Goal: Transaction & Acquisition: Download file/media

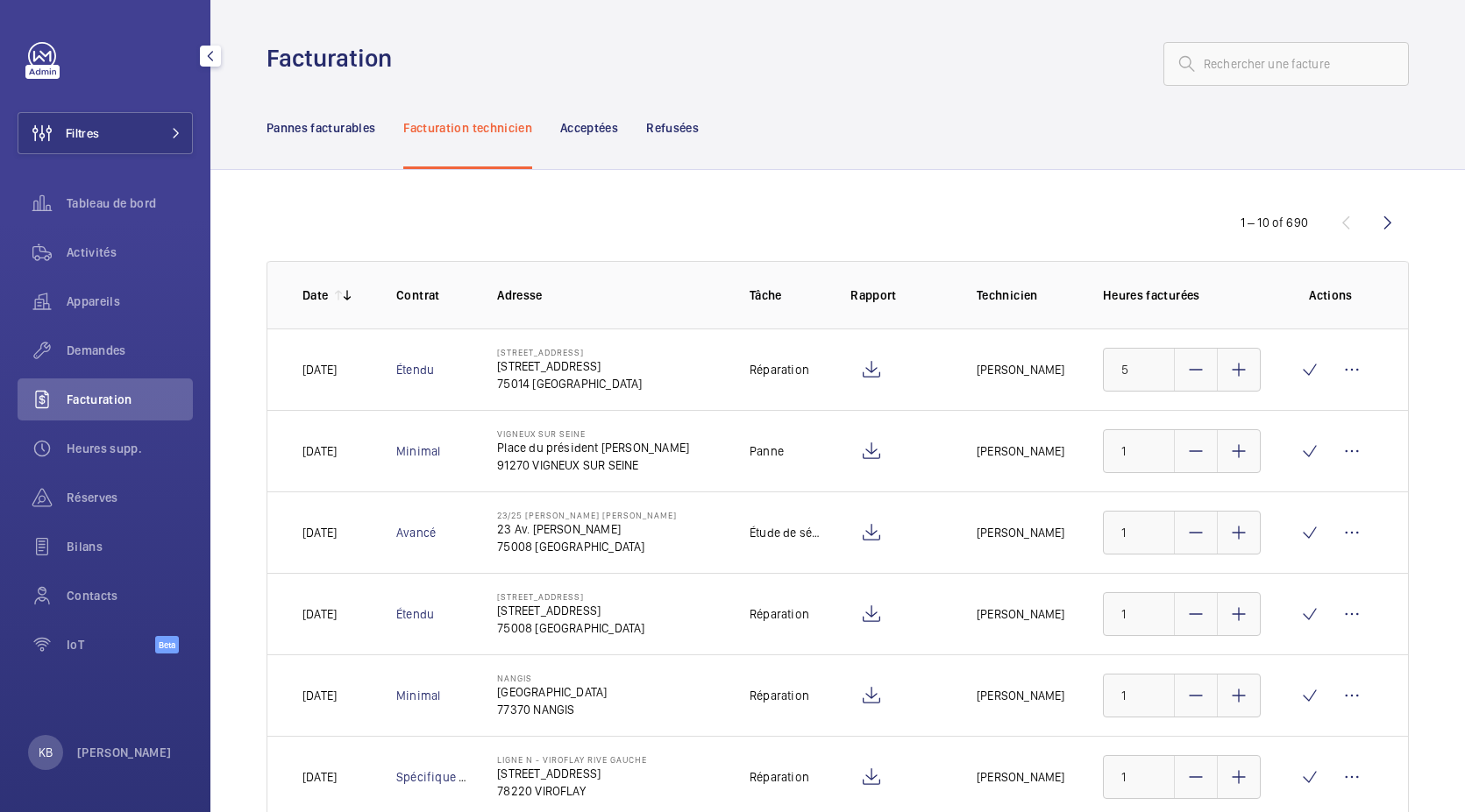
click at [100, 245] on span "Activités" at bounding box center [129, 252] width 126 height 18
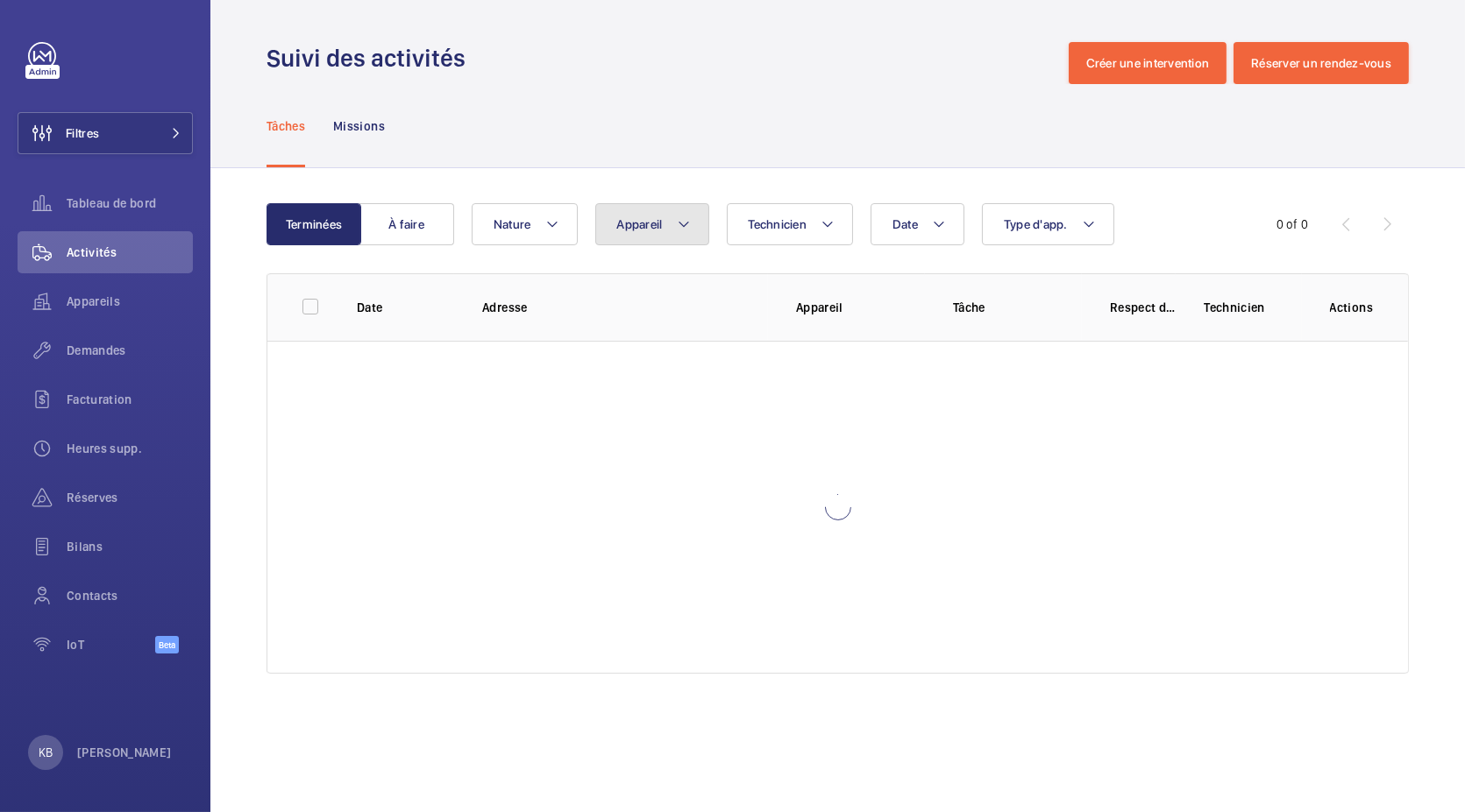
click at [649, 236] on button "Appareil" at bounding box center [651, 224] width 114 height 42
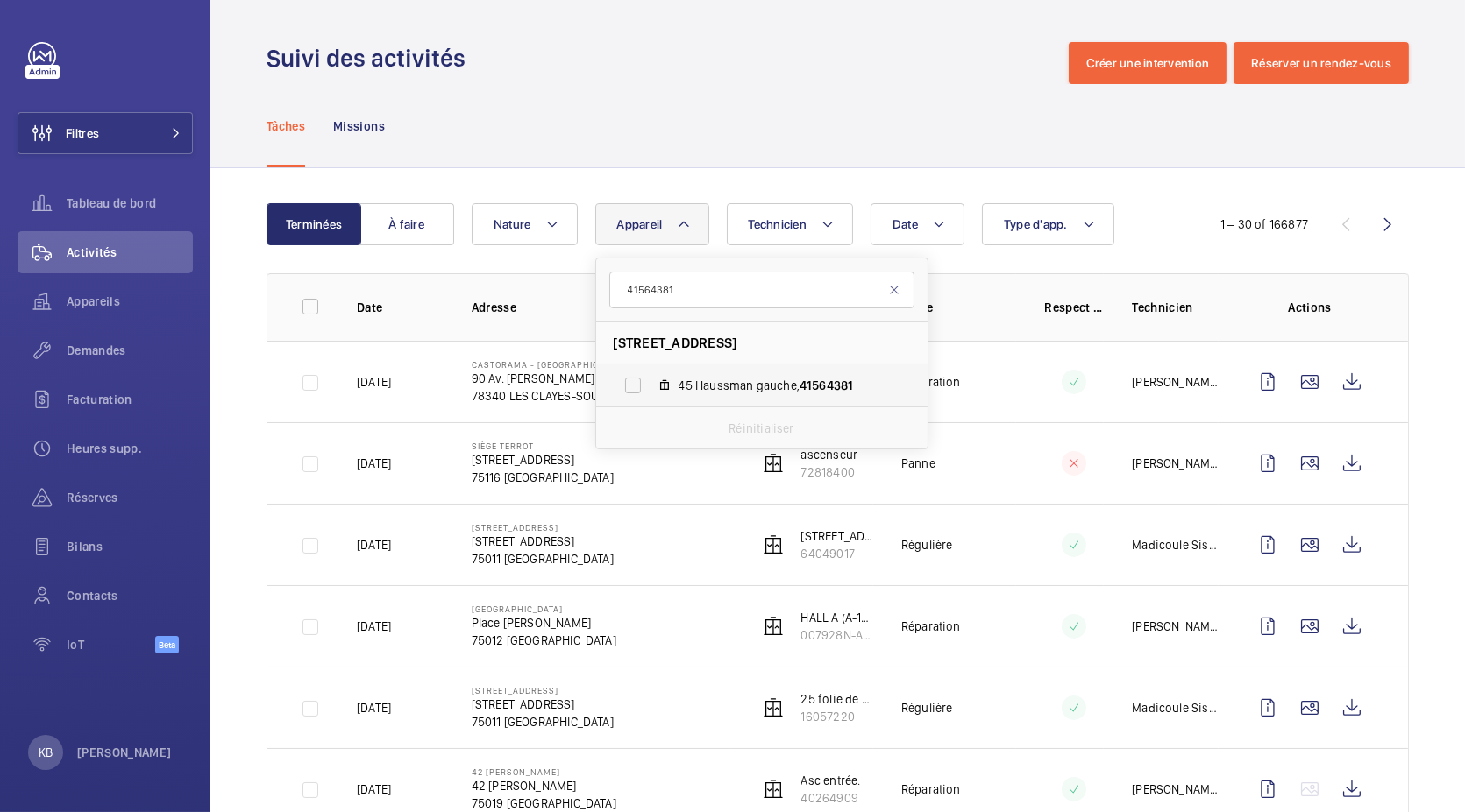
type input "41564381"
click at [669, 385] on mat-icon at bounding box center [665, 385] width 14 height 14
click at [650, 385] on input "45 Haussman gauche, 41564381" at bounding box center [632, 385] width 35 height 35
checkbox input "true"
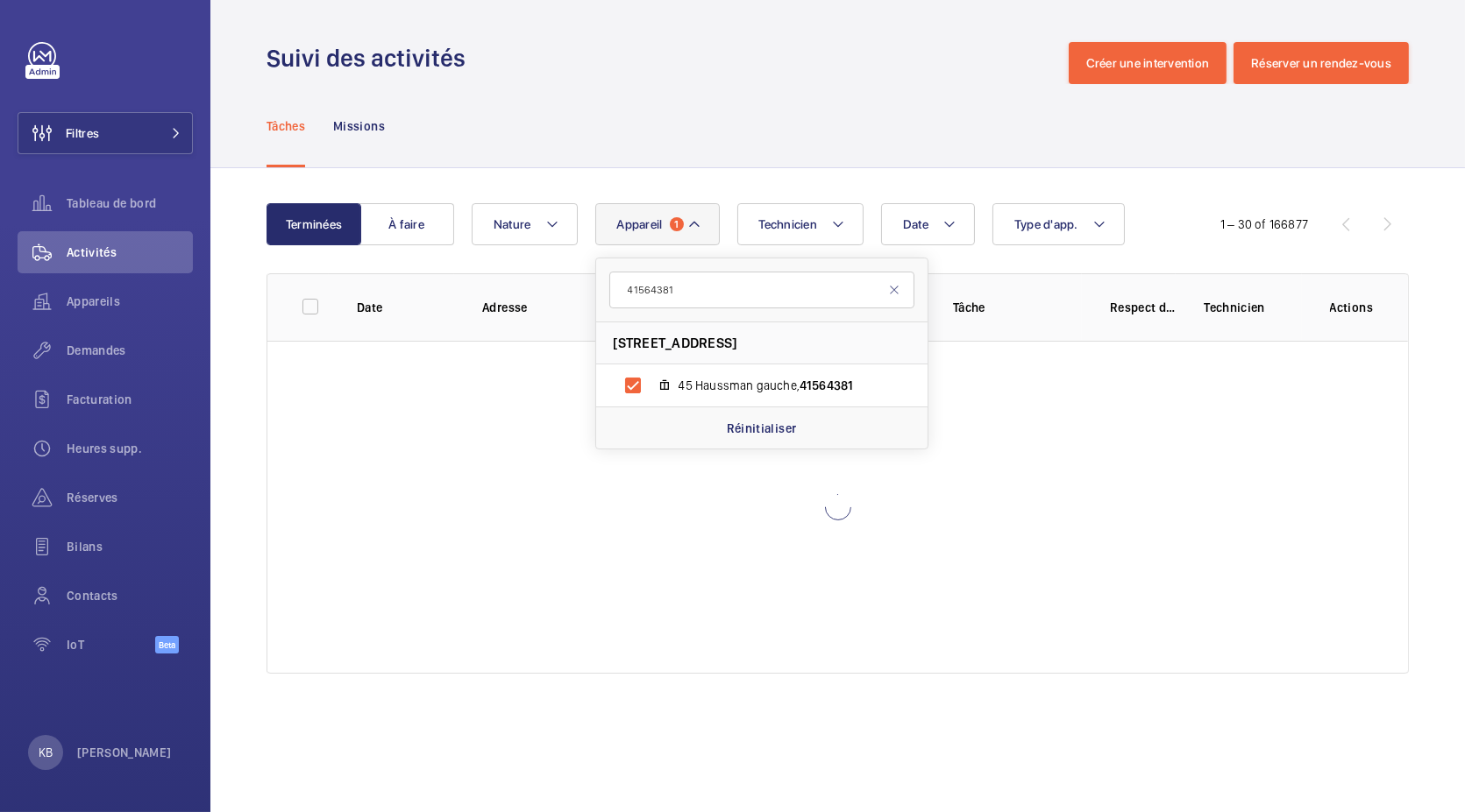
click at [664, 18] on wm-front-admin-header "Suivi des activités Créer une intervention Réserver un rendez-vous" at bounding box center [837, 42] width 1254 height 84
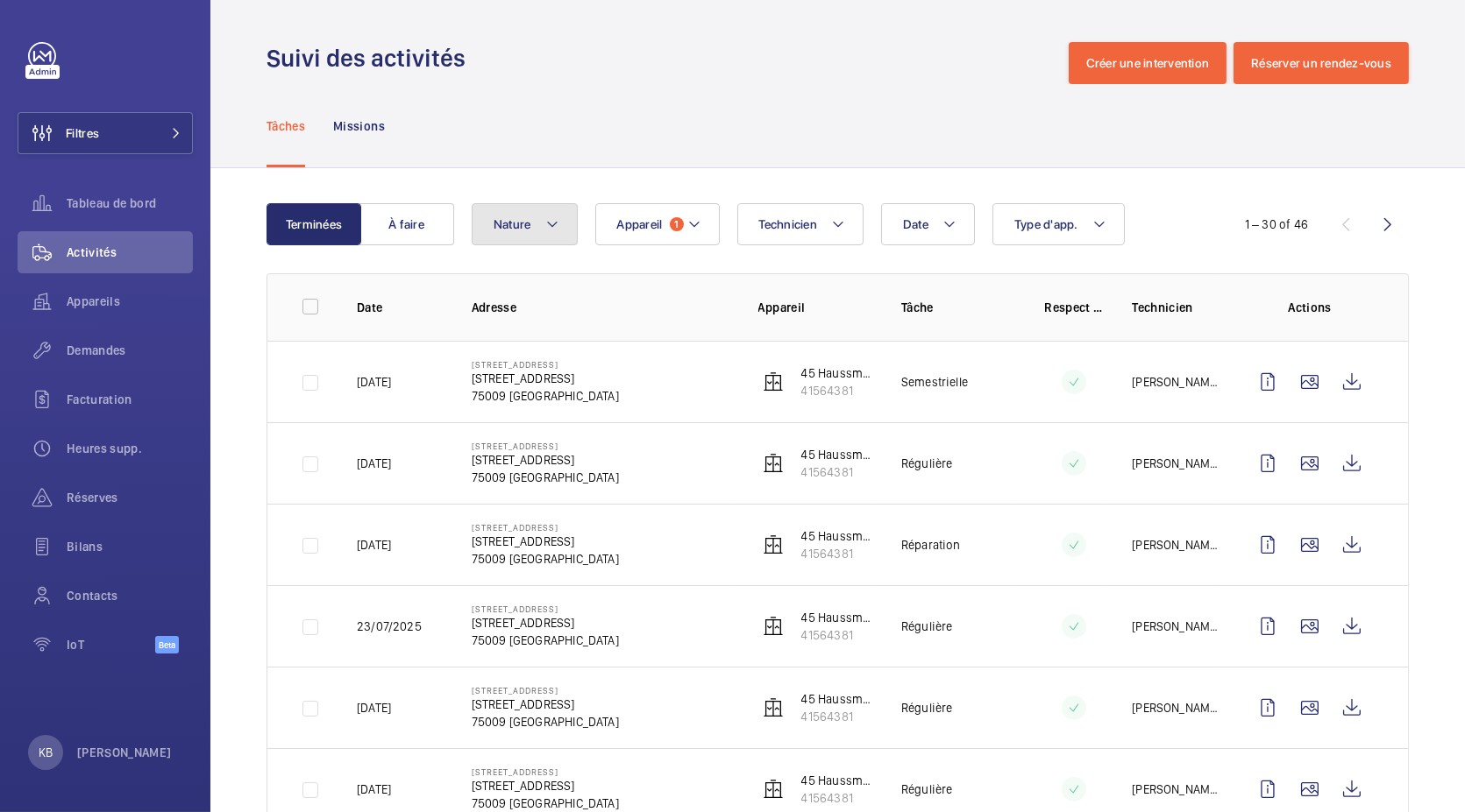
click at [515, 234] on button "Nature" at bounding box center [524, 224] width 106 height 42
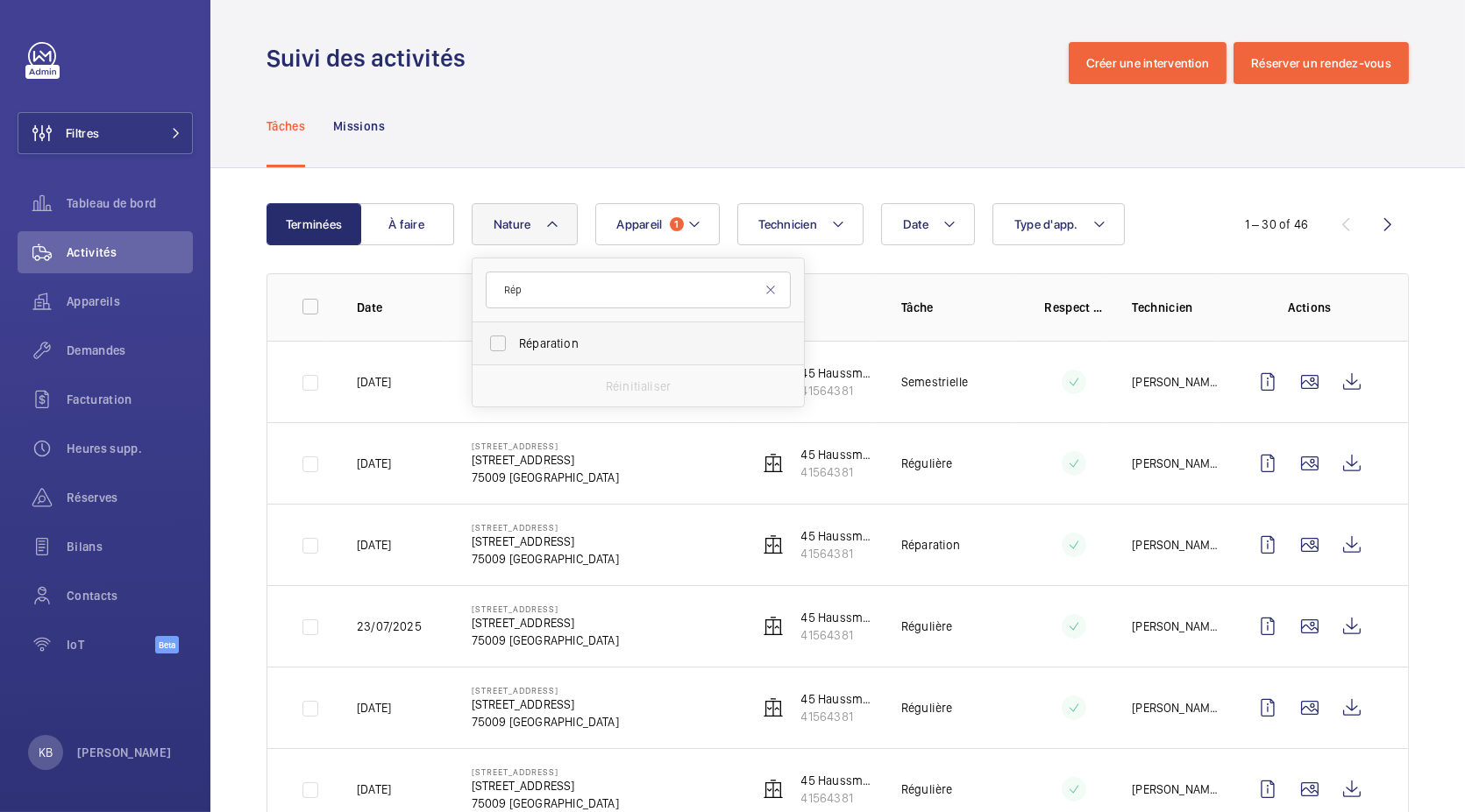
type input "Rép"
click at [522, 349] on span "Réparation" at bounding box center [639, 343] width 241 height 18
click at [515, 349] on input "Réparation" at bounding box center [497, 343] width 35 height 35
checkbox input "true"
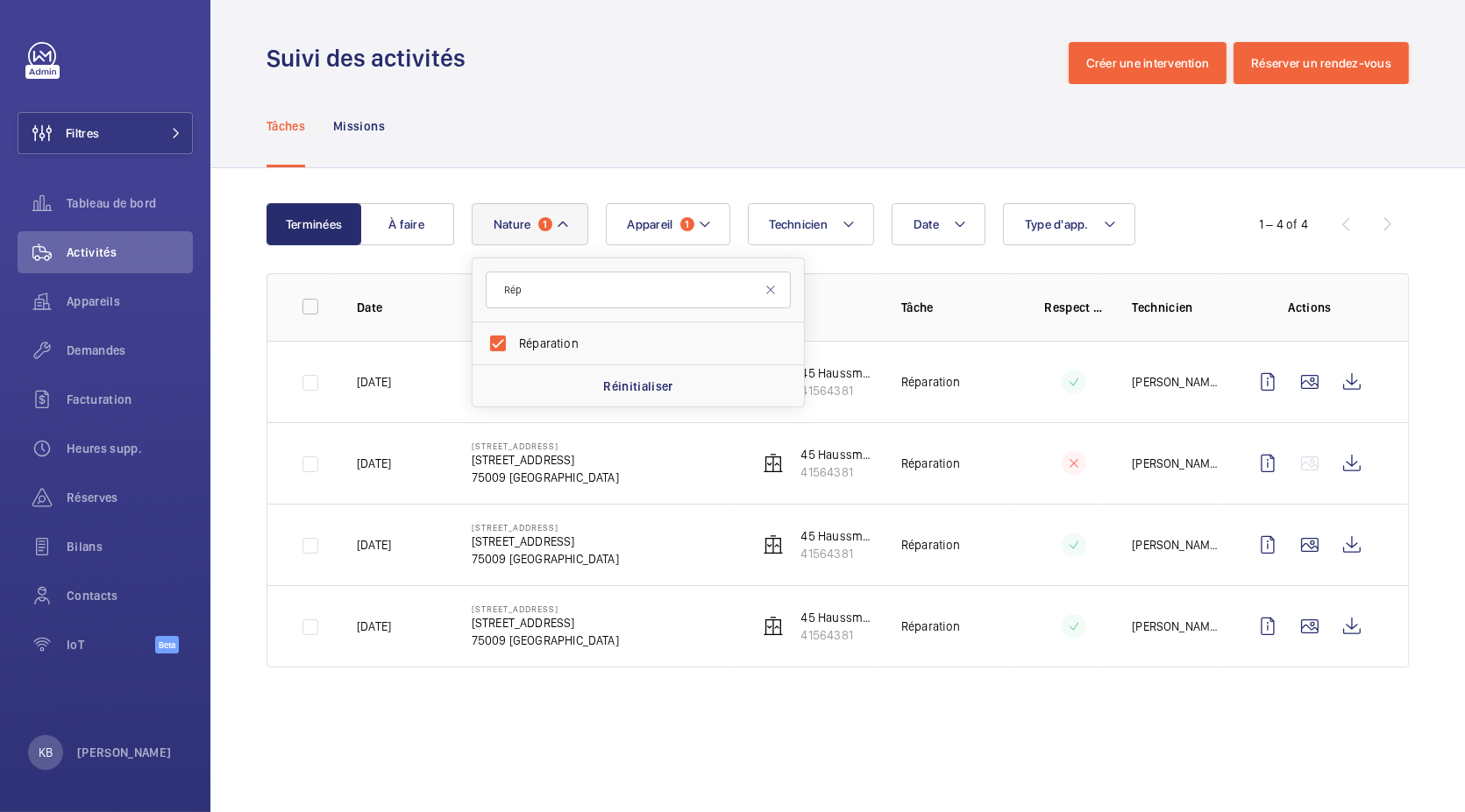
click at [582, 140] on div "Tâches Missions" at bounding box center [837, 125] width 1142 height 83
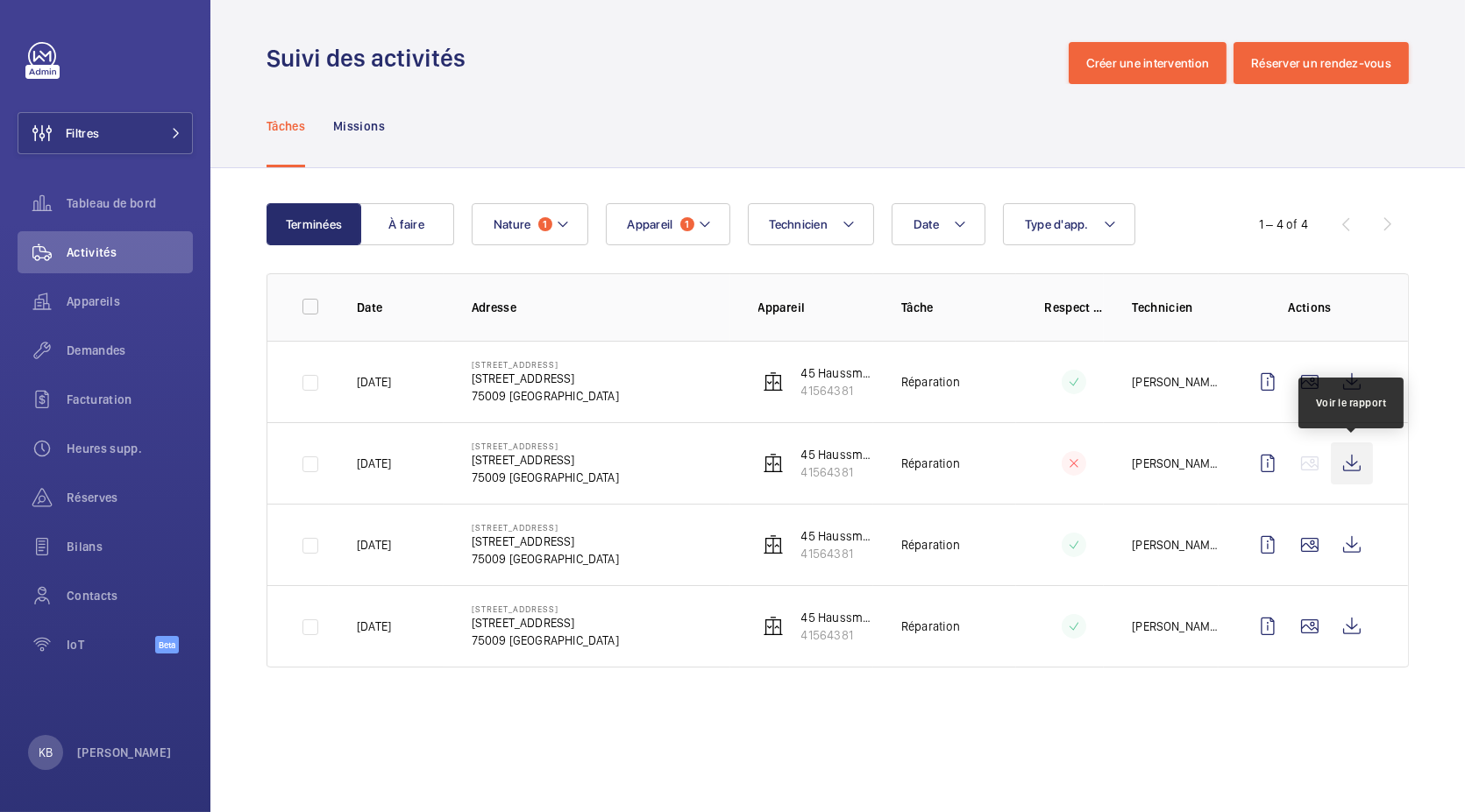
click at [1361, 457] on wm-front-icon-button at bounding box center [1351, 463] width 42 height 42
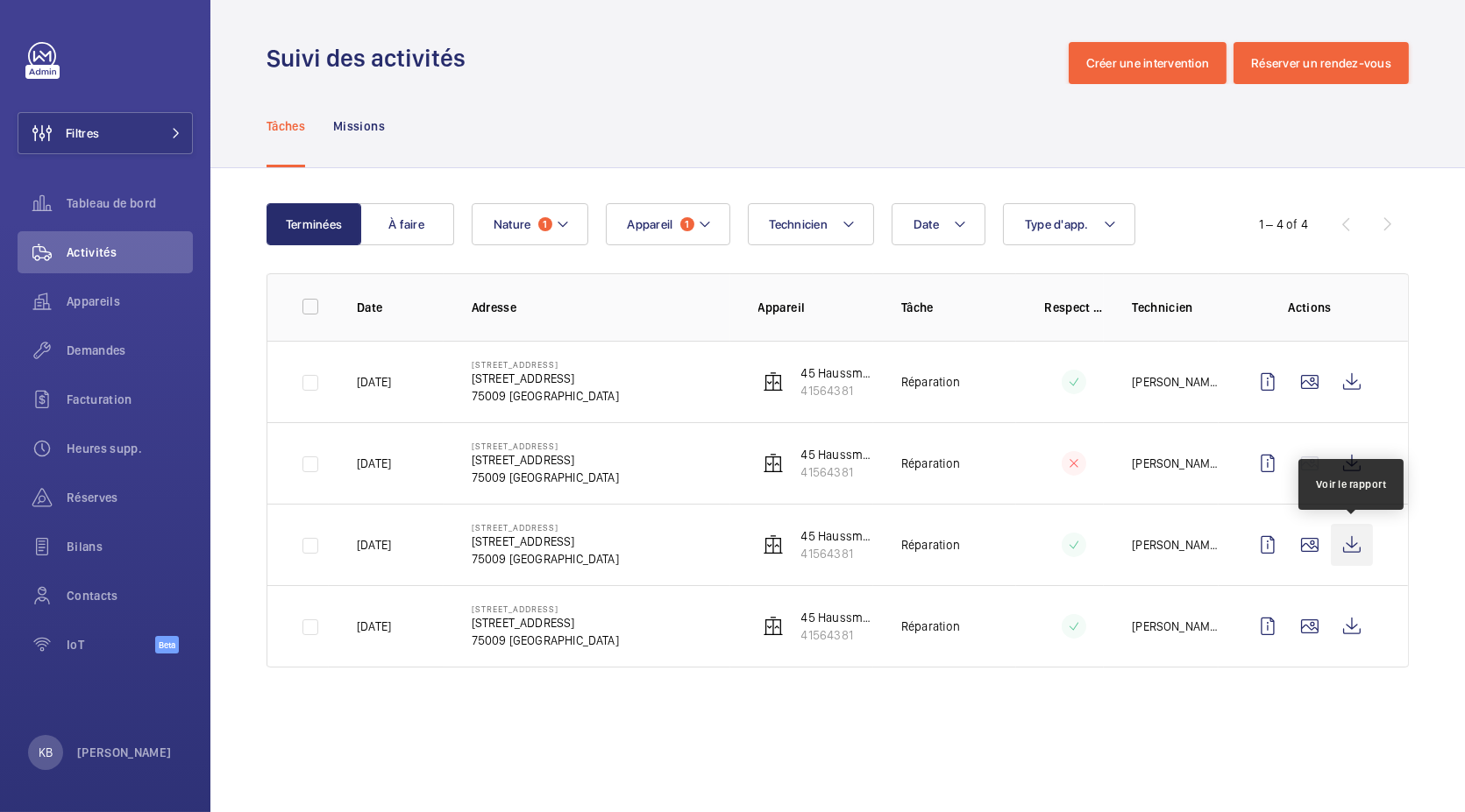
click at [1359, 541] on wm-front-icon-button at bounding box center [1351, 545] width 42 height 42
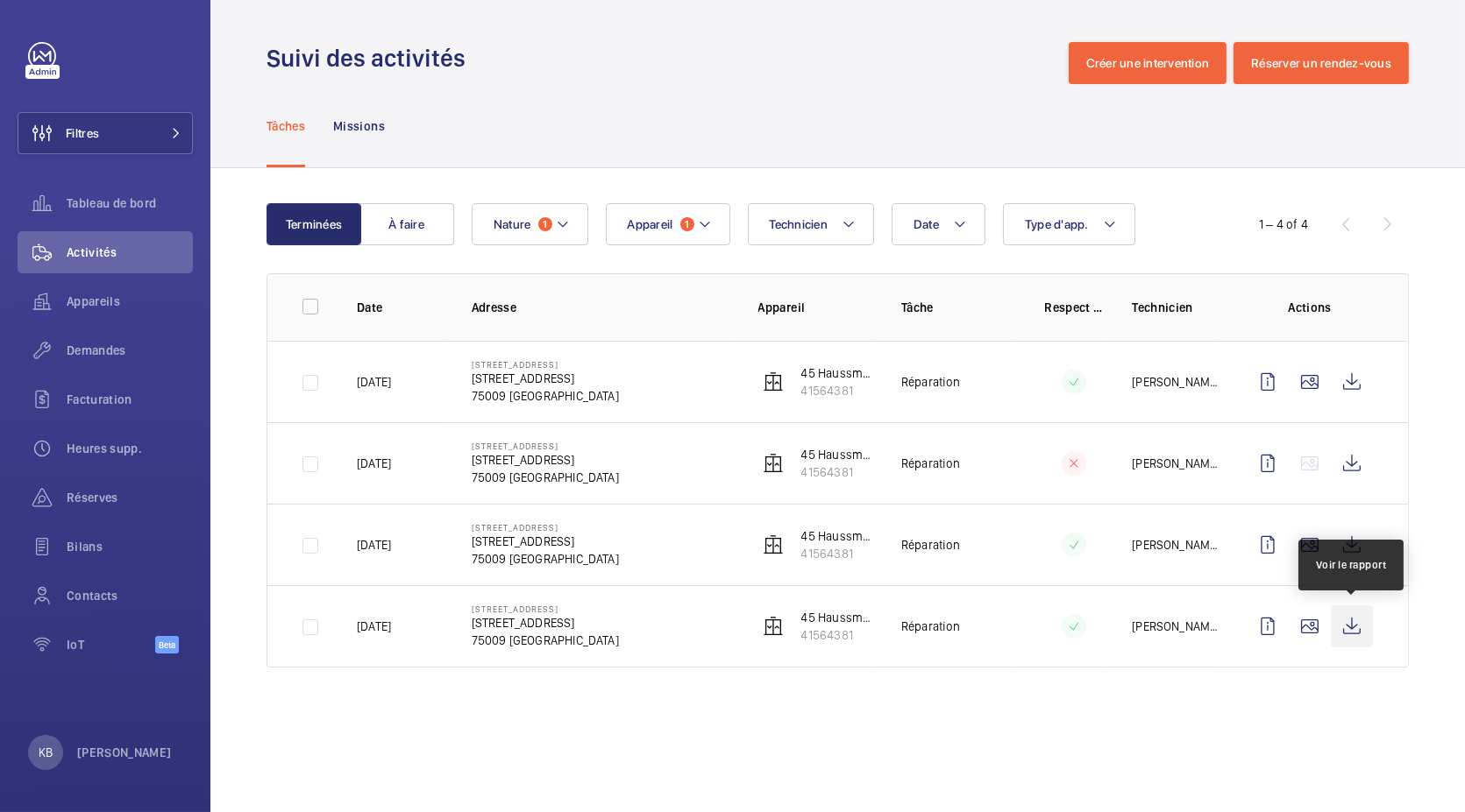
click at [1352, 611] on wm-front-icon-button at bounding box center [1351, 626] width 42 height 42
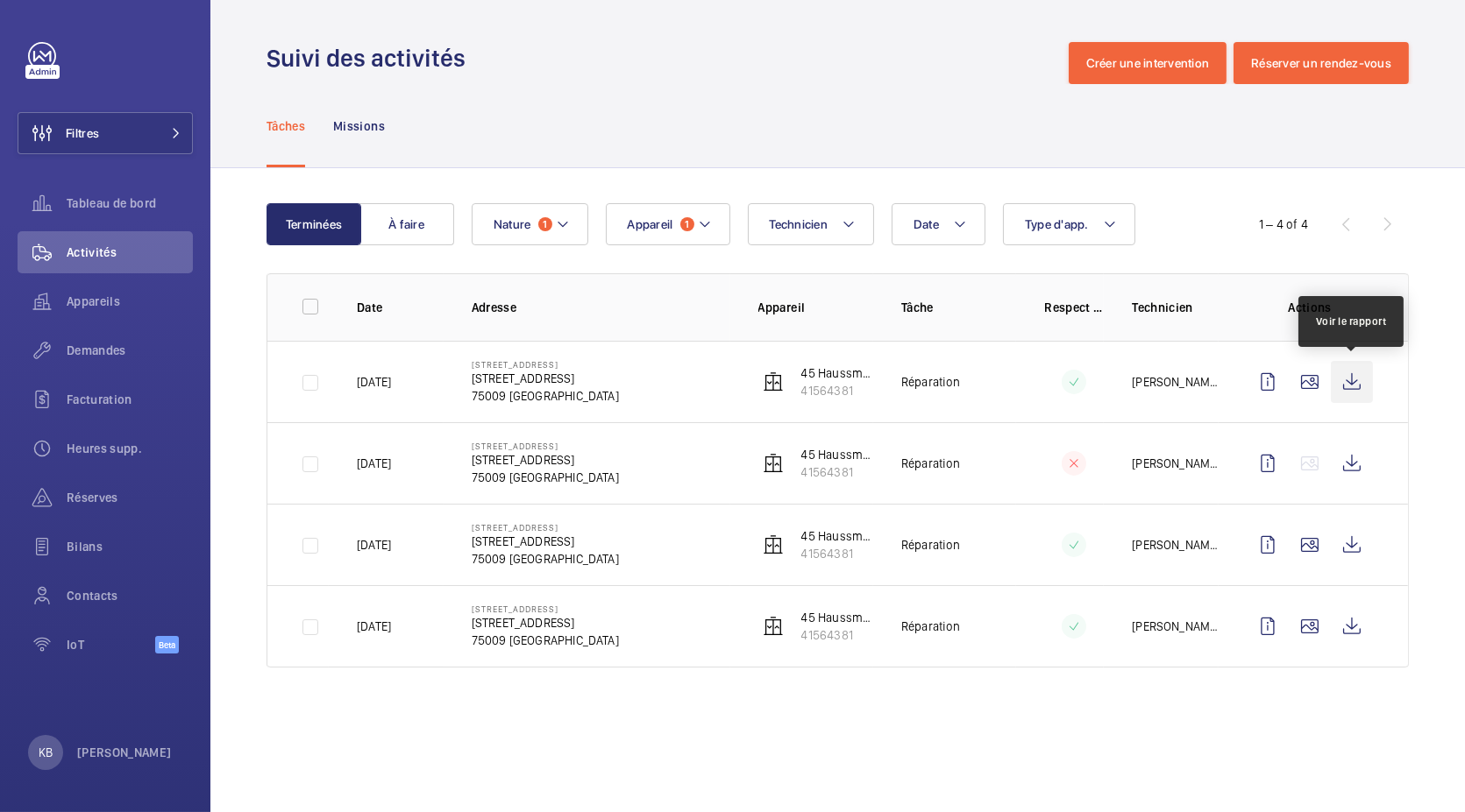
click at [1348, 381] on wm-front-icon-button at bounding box center [1351, 382] width 42 height 42
click at [640, 234] on button "Appareil 1" at bounding box center [667, 224] width 124 height 42
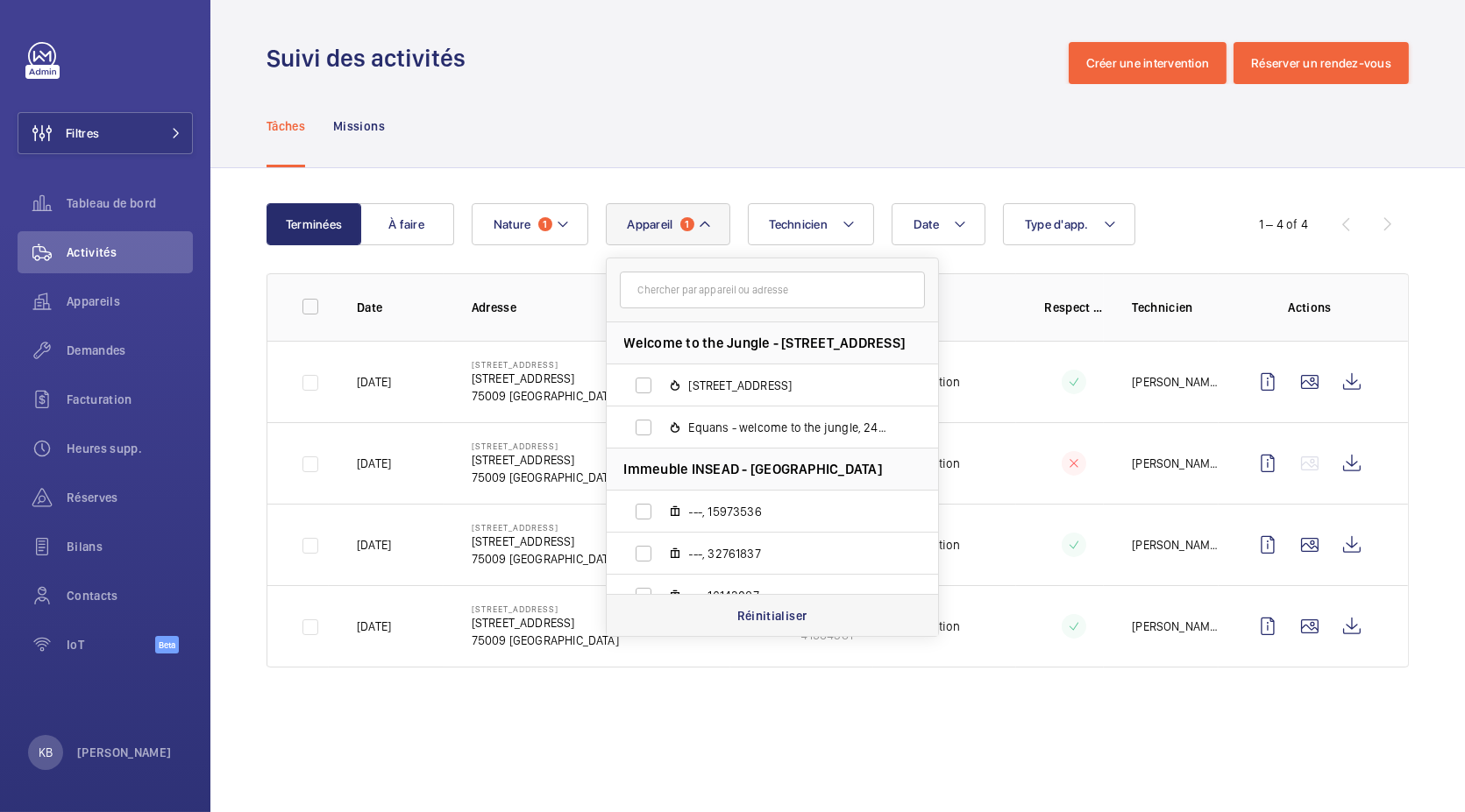
click at [749, 605] on div "Réinitialiser" at bounding box center [772, 614] width 331 height 42
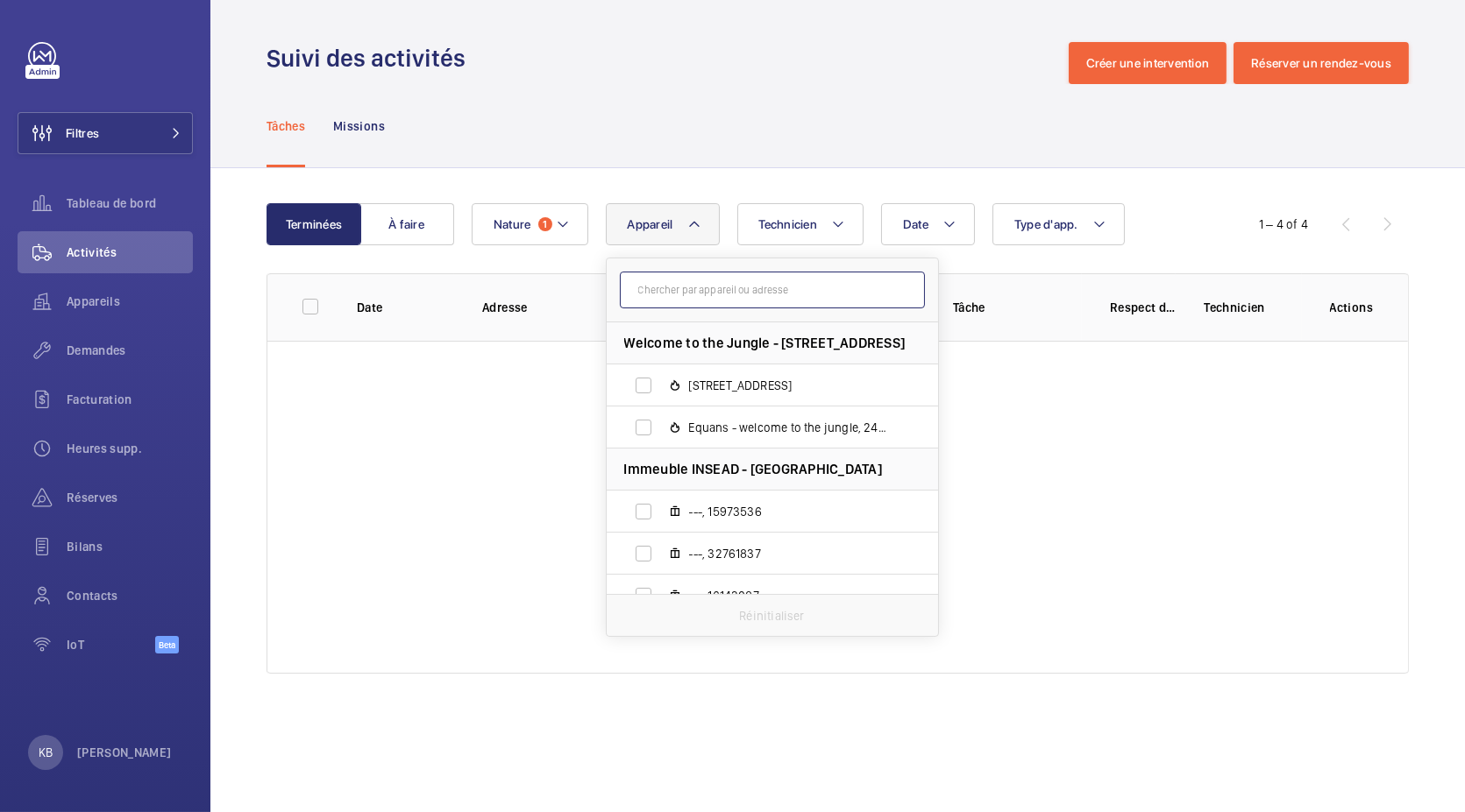
click at [700, 274] on input "text" at bounding box center [772, 290] width 305 height 37
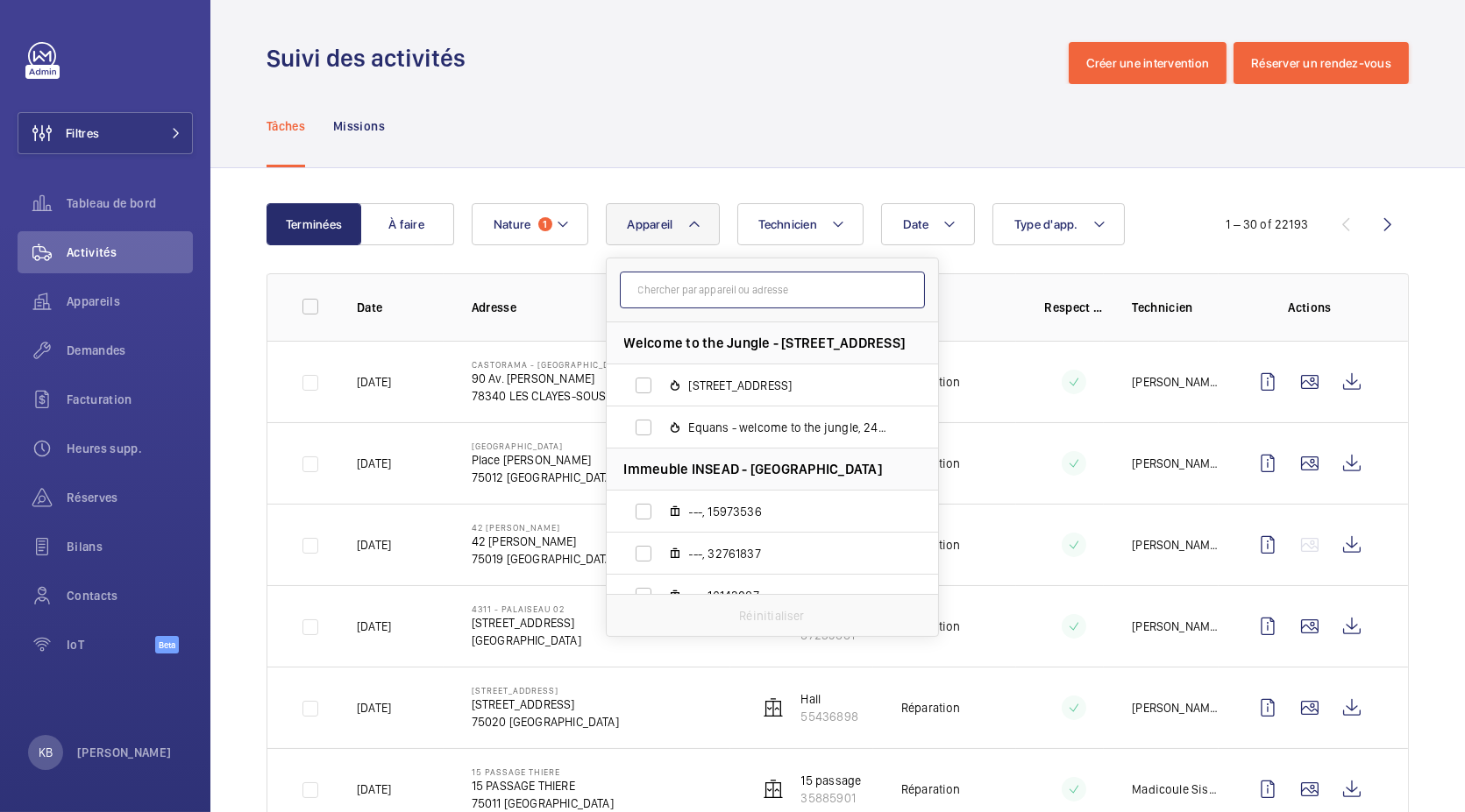
paste input "18839083"
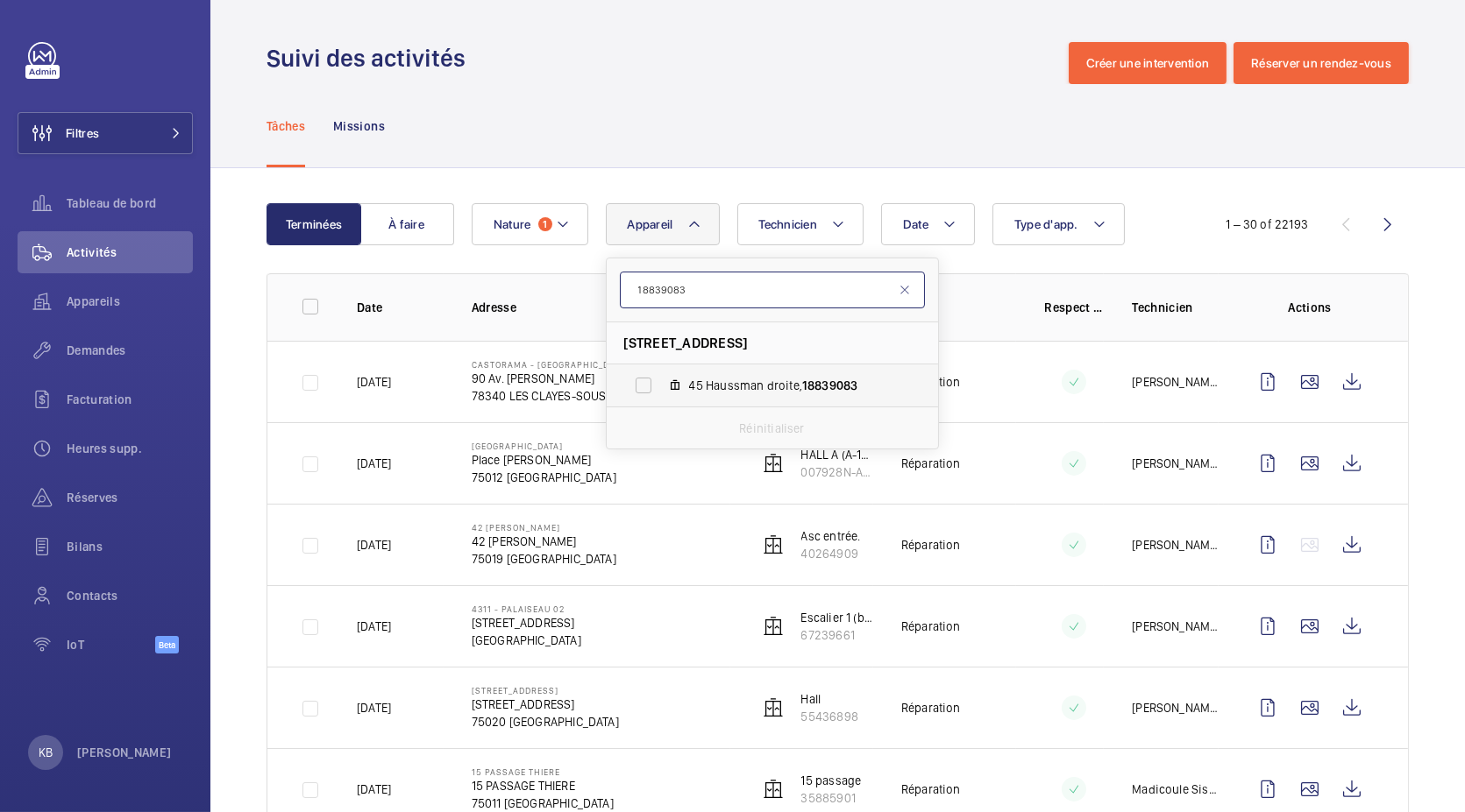
type input "18839083"
click at [696, 373] on label "45 Haussman droite, 18839083" at bounding box center [758, 385] width 303 height 42
click at [661, 373] on input "45 Haussman droite, 18839083" at bounding box center [643, 385] width 35 height 35
checkbox input "true"
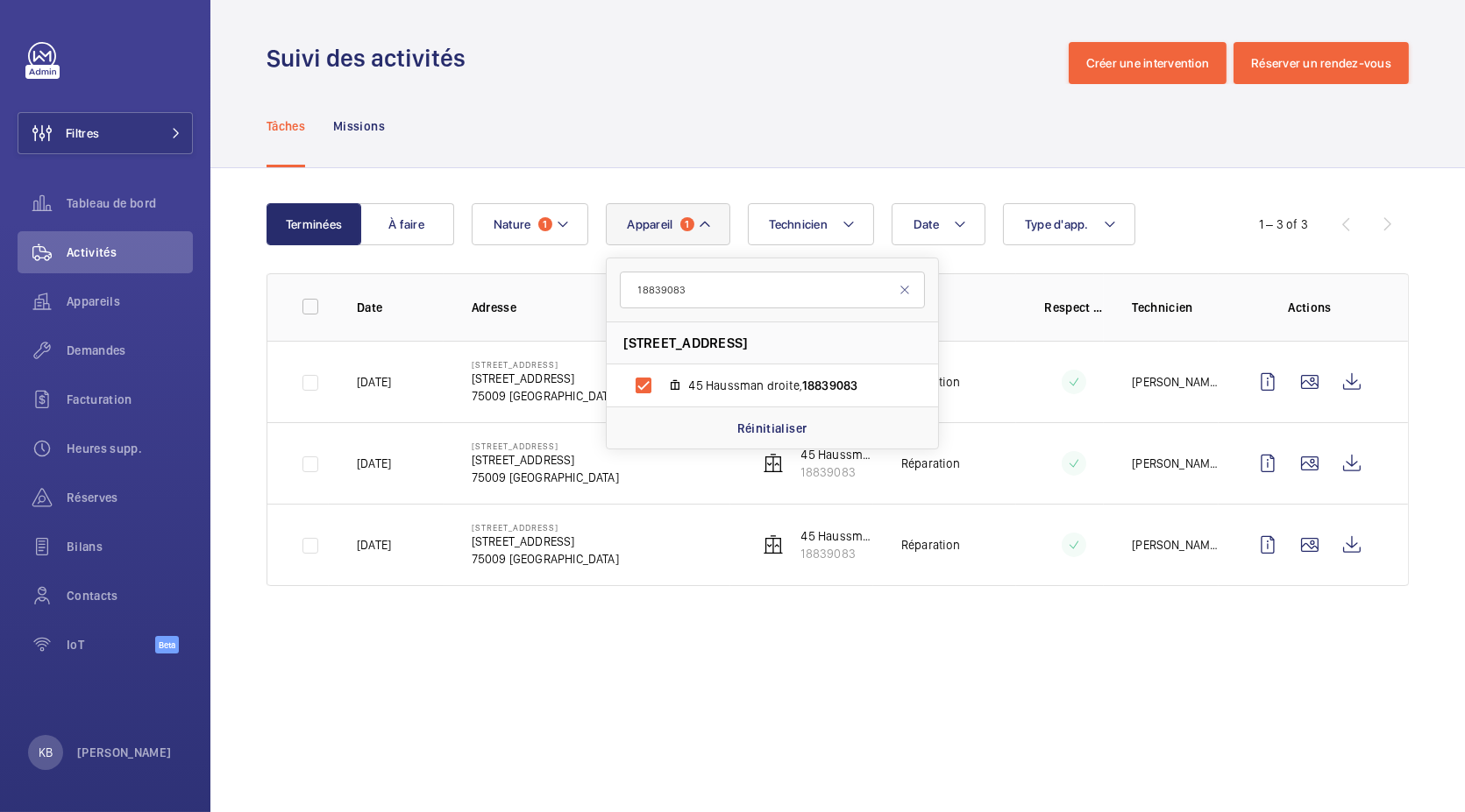
click at [699, 120] on div "Tâches Missions" at bounding box center [837, 125] width 1142 height 83
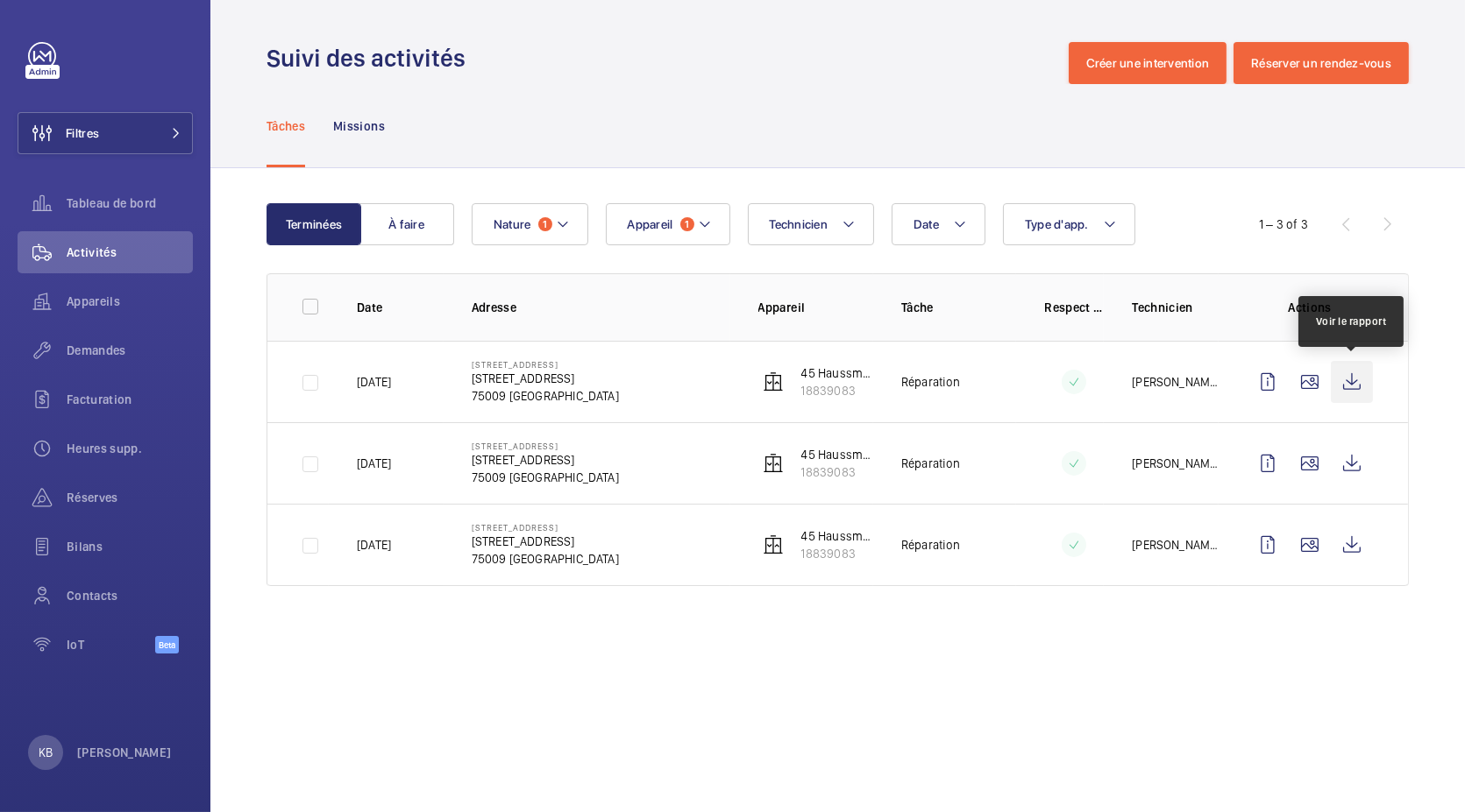
click at [1359, 374] on wm-front-icon-button at bounding box center [1351, 382] width 42 height 42
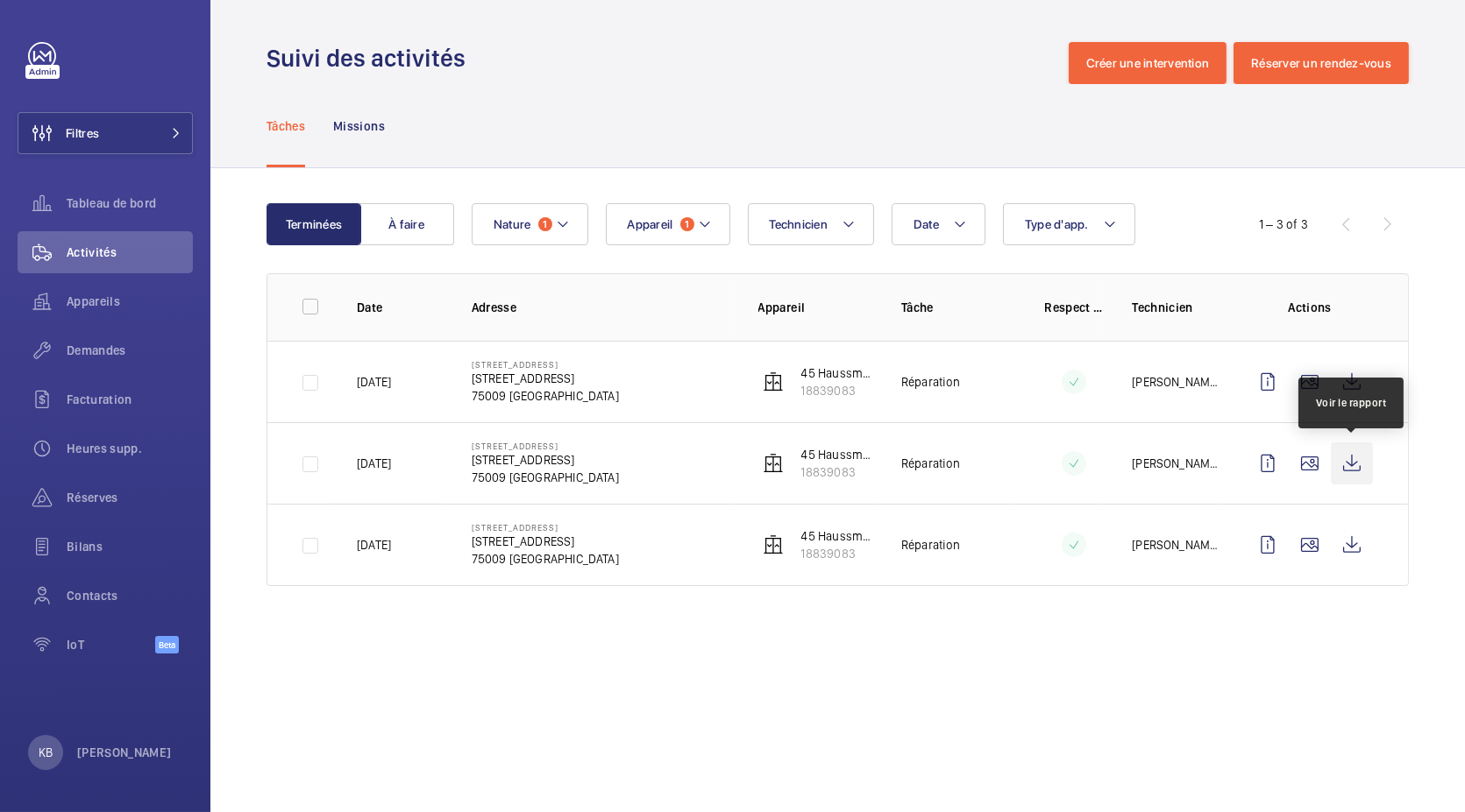
click at [1346, 461] on wm-front-icon-button at bounding box center [1351, 463] width 42 height 42
